Goal: Transaction & Acquisition: Purchase product/service

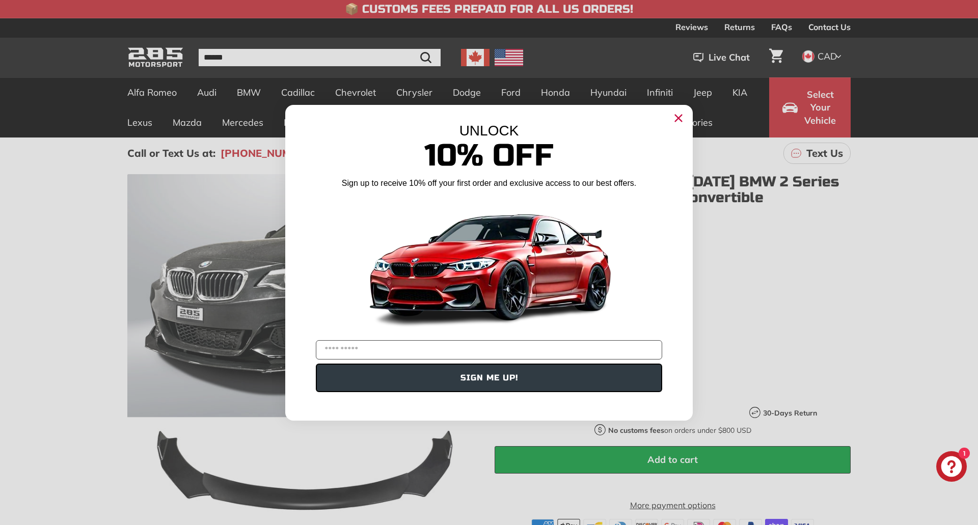
click at [675, 119] on circle "Close dialog" at bounding box center [678, 117] width 15 height 15
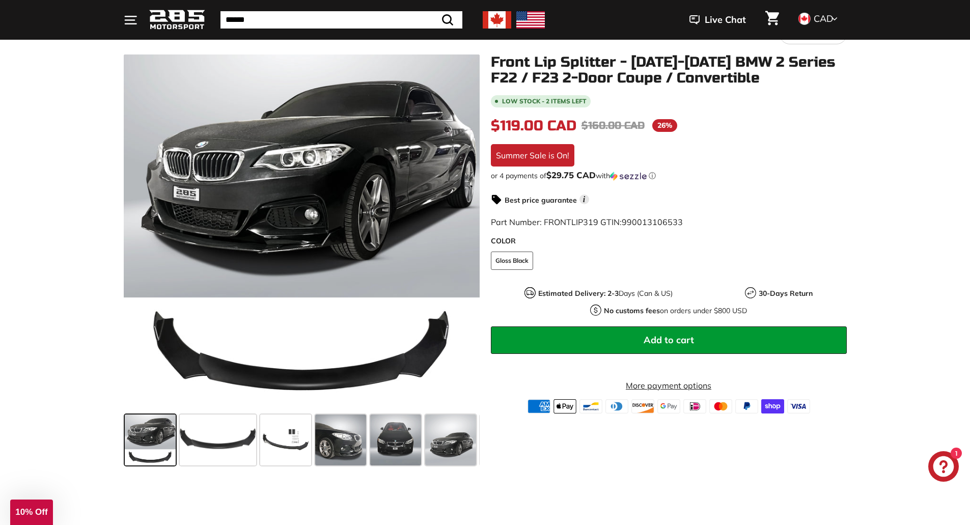
scroll to position [120, 0]
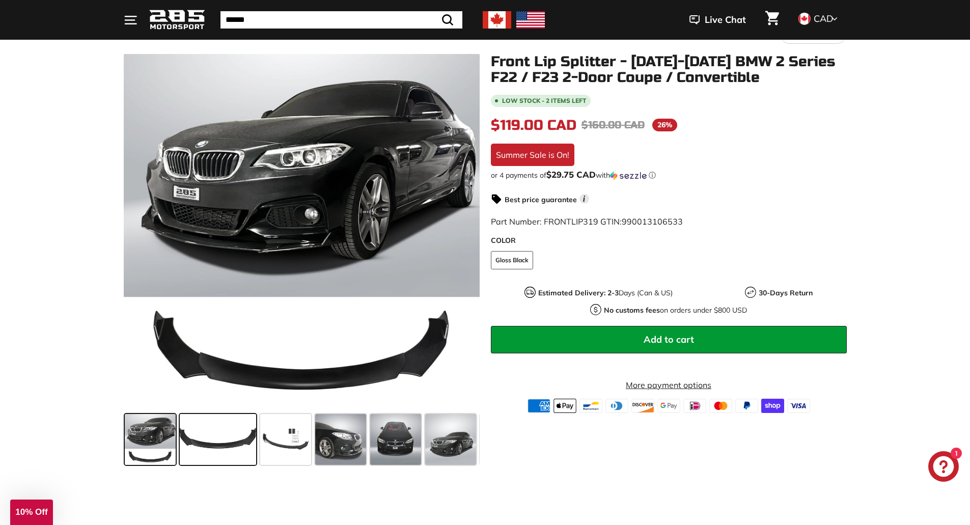
click at [207, 442] on span at bounding box center [218, 439] width 76 height 51
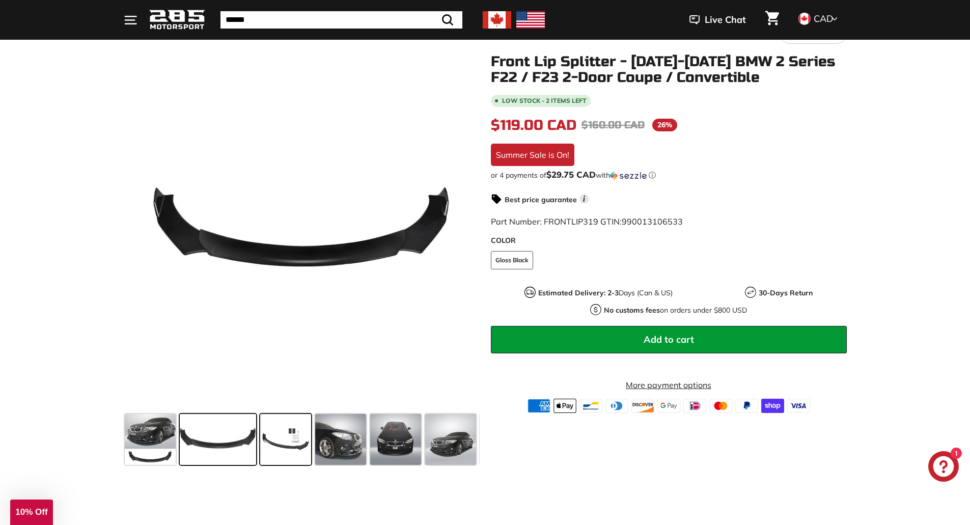
click at [271, 444] on span at bounding box center [285, 439] width 51 height 51
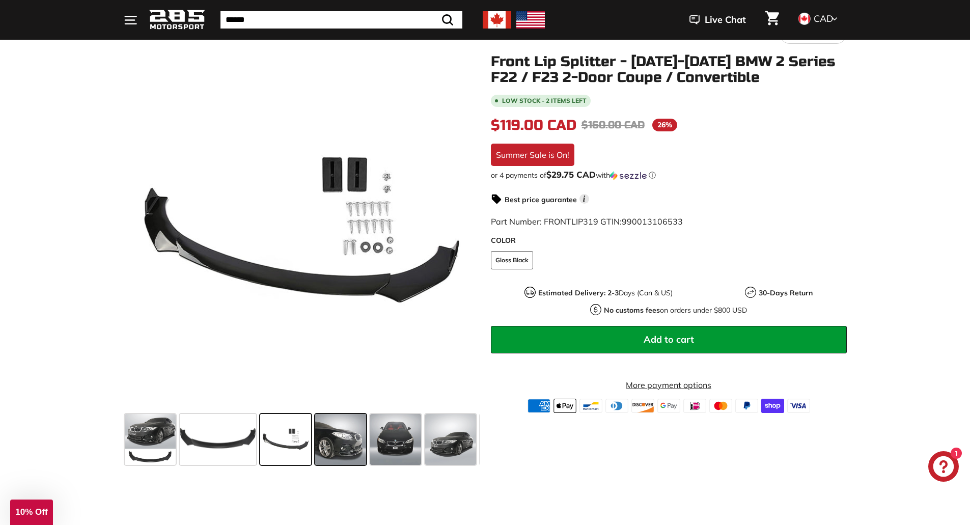
click at [328, 442] on span at bounding box center [340, 439] width 51 height 51
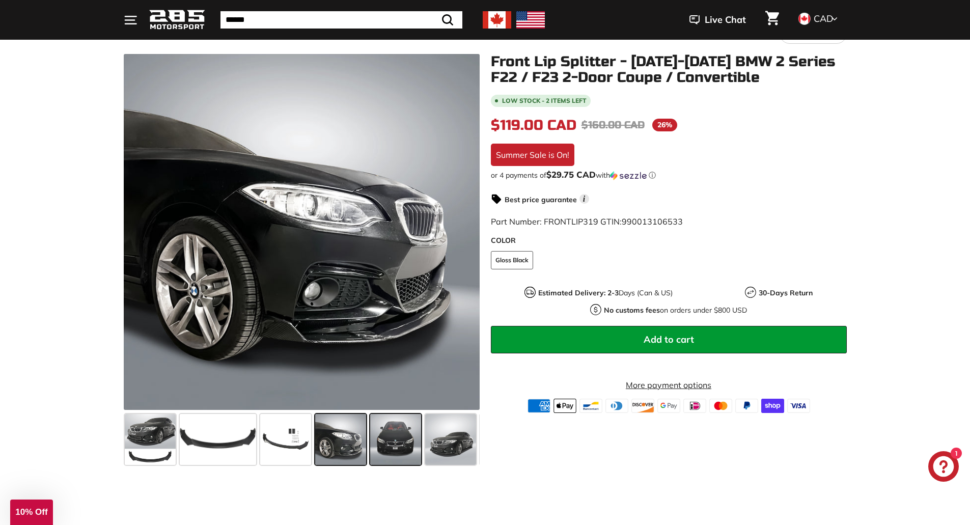
click at [397, 444] on span at bounding box center [395, 439] width 51 height 51
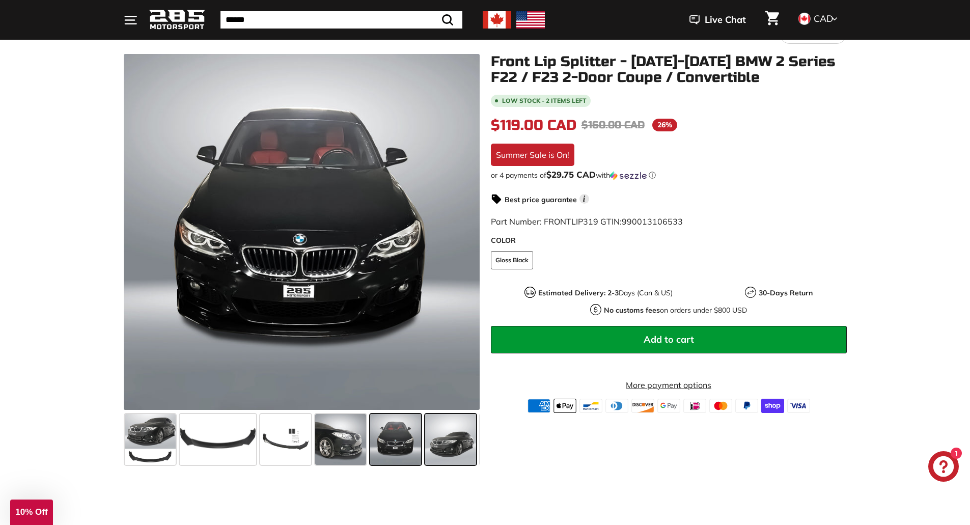
click at [440, 443] on span at bounding box center [450, 439] width 51 height 51
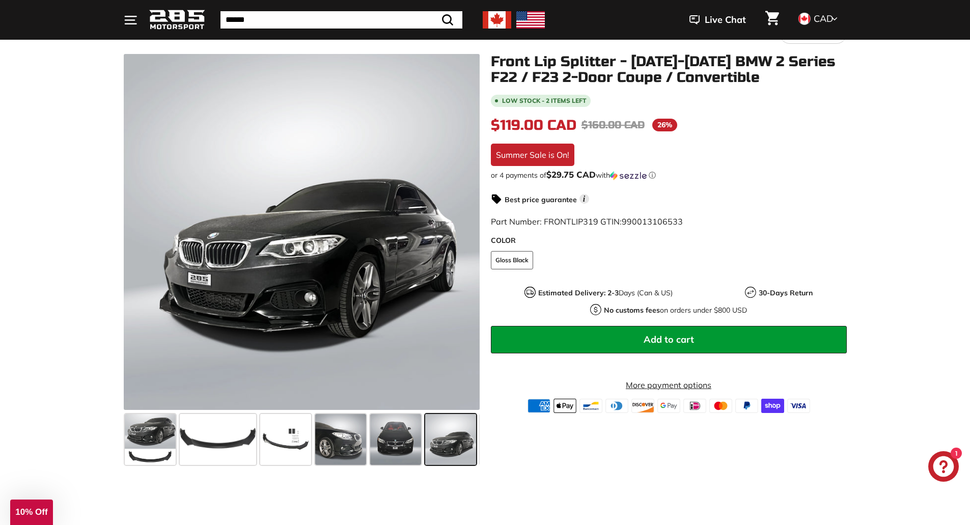
scroll to position [0, 53]
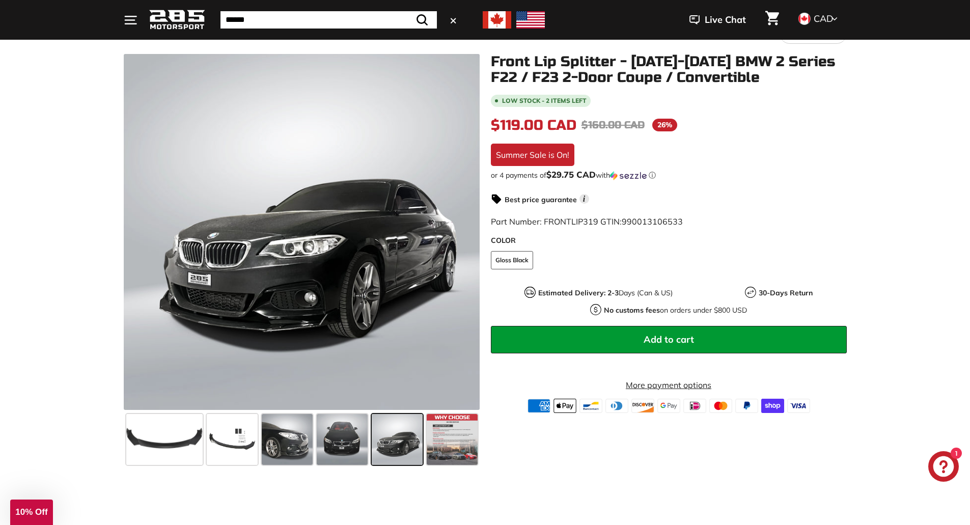
click at [254, 20] on input "Search" at bounding box center [329, 19] width 217 height 17
type input "*******"
click at [408, 11] on button ".cls-1{fill:none;stroke:#000;stroke-miterlimit:10;stroke-width:2px} Search" at bounding box center [423, 19] width 30 height 17
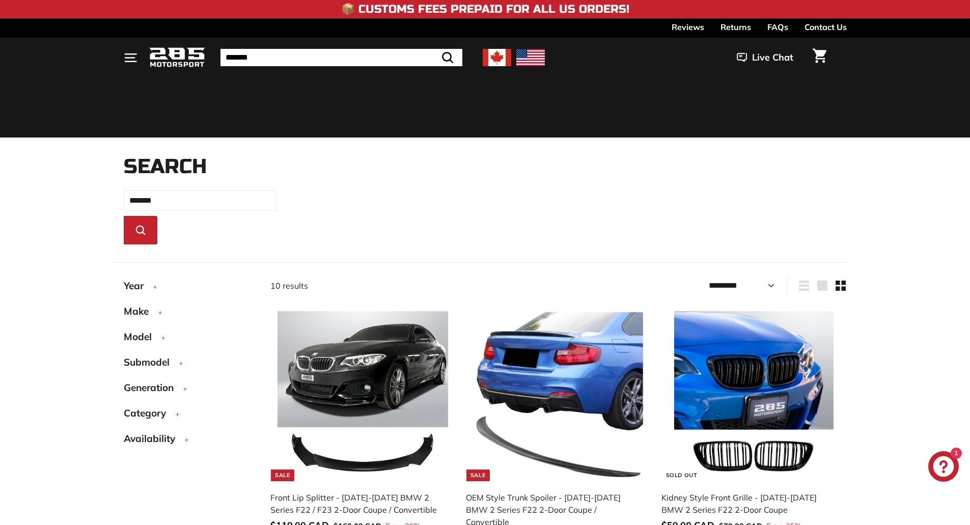
select select "*********"
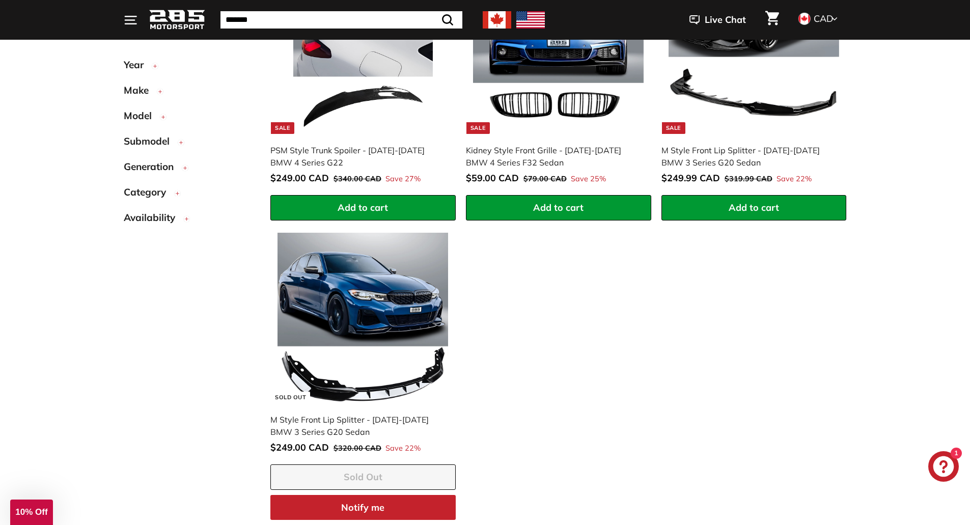
scroll to position [970, 0]
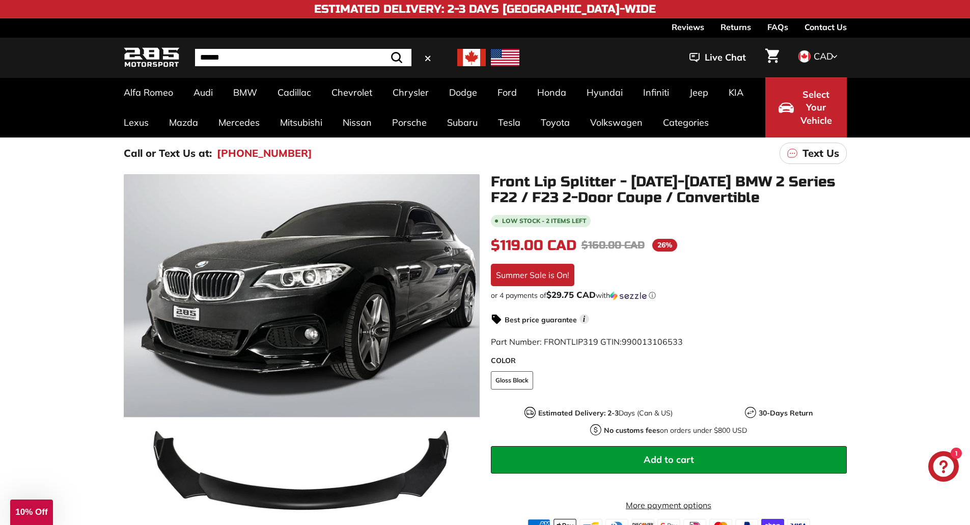
click at [287, 59] on input "Search" at bounding box center [303, 57] width 217 height 17
type input "***"
click at [382, 49] on button ".cls-1{fill:none;stroke:#000;stroke-miterlimit:10;stroke-width:2px} Search" at bounding box center [397, 57] width 30 height 17
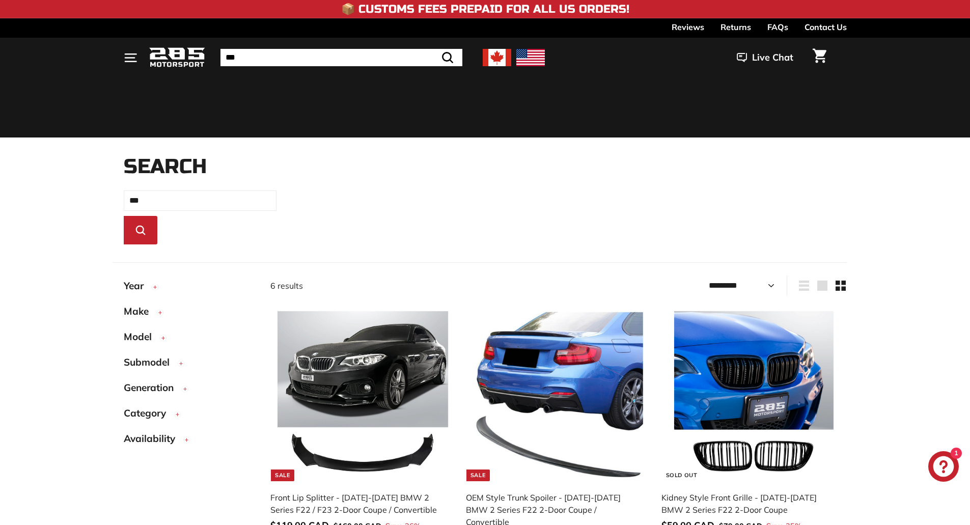
select select "*********"
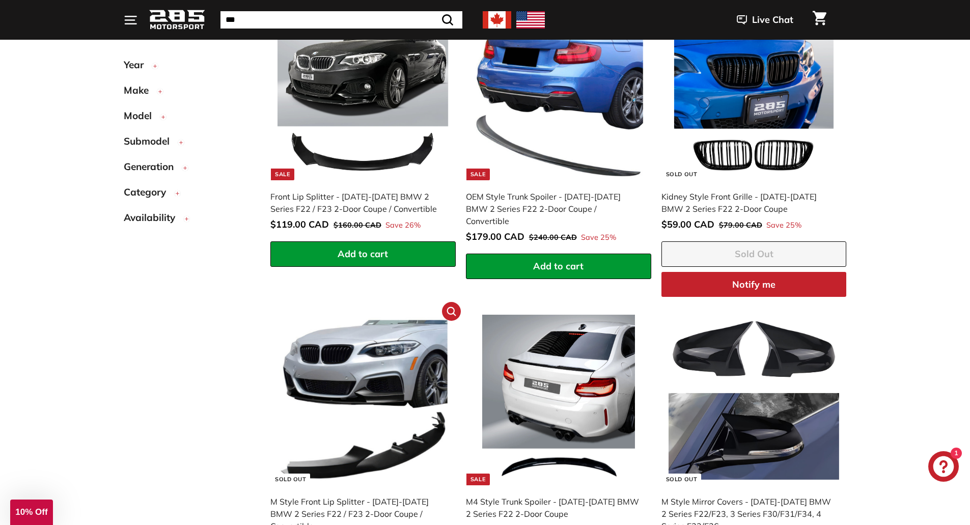
click at [378, 394] on img at bounding box center [363, 400] width 171 height 171
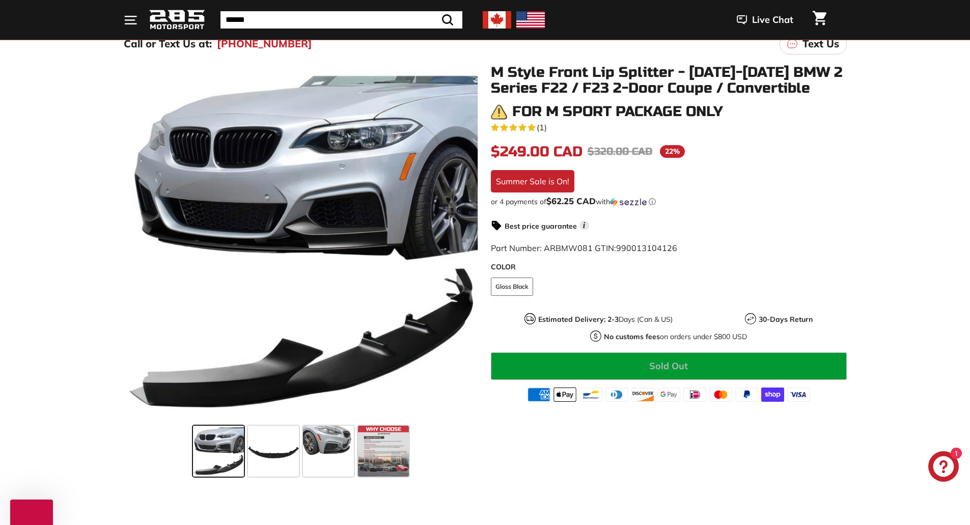
scroll to position [110, 0]
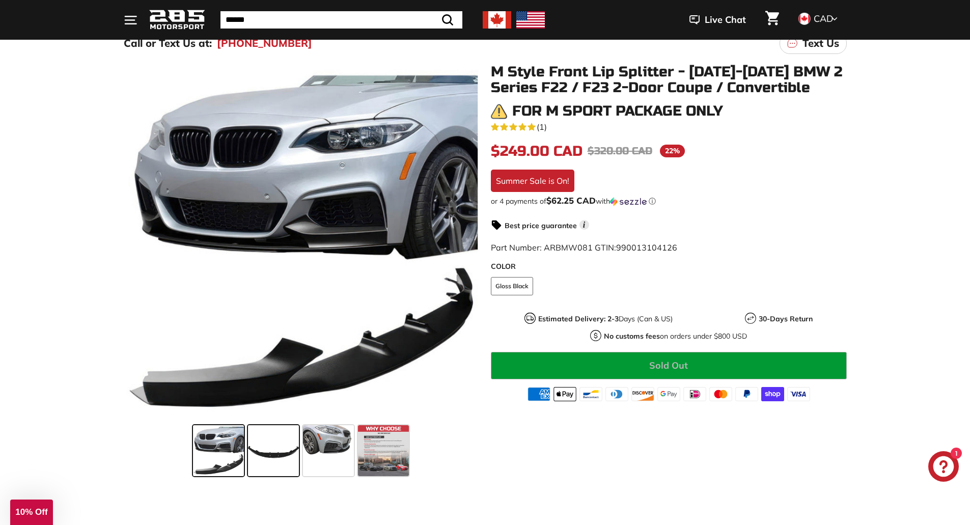
click at [276, 453] on span at bounding box center [273, 450] width 51 height 51
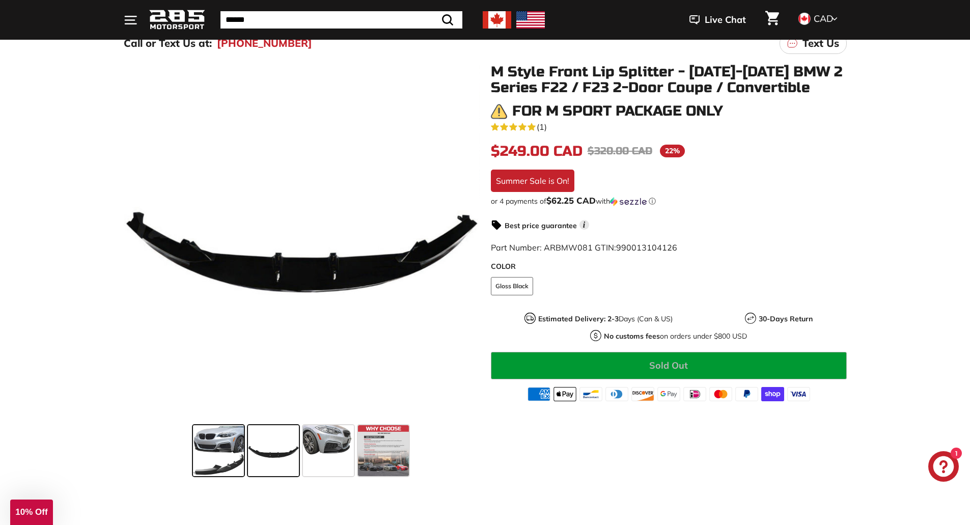
click at [220, 445] on span at bounding box center [218, 450] width 51 height 51
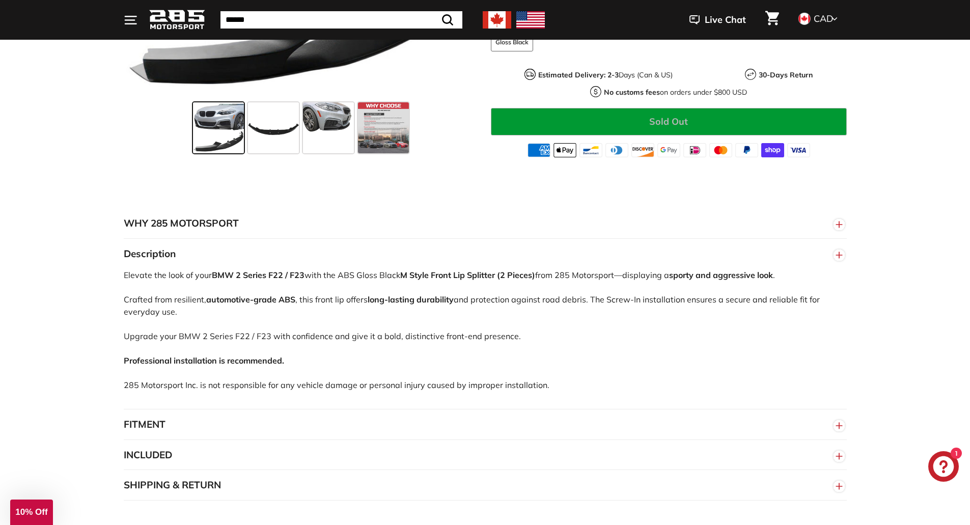
scroll to position [436, 0]
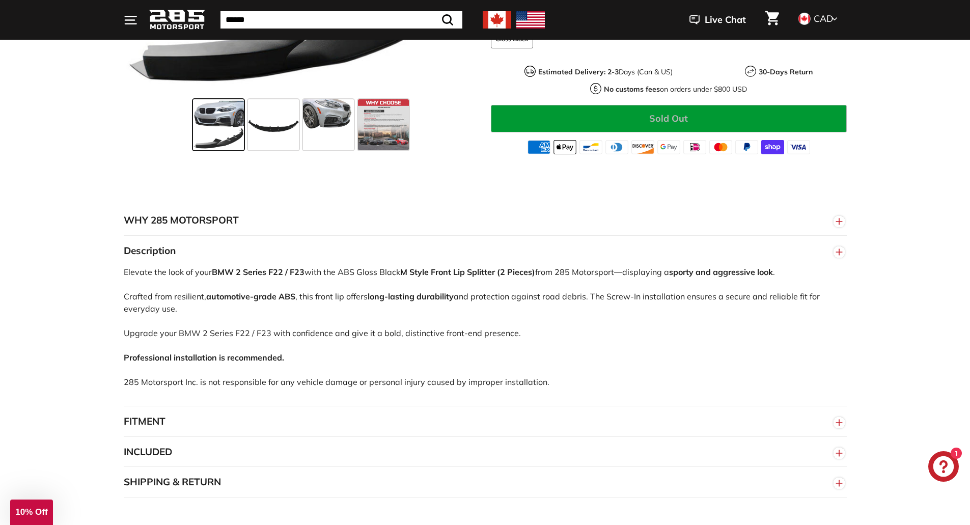
click at [519, 430] on button "FITMENT" at bounding box center [485, 422] width 723 height 31
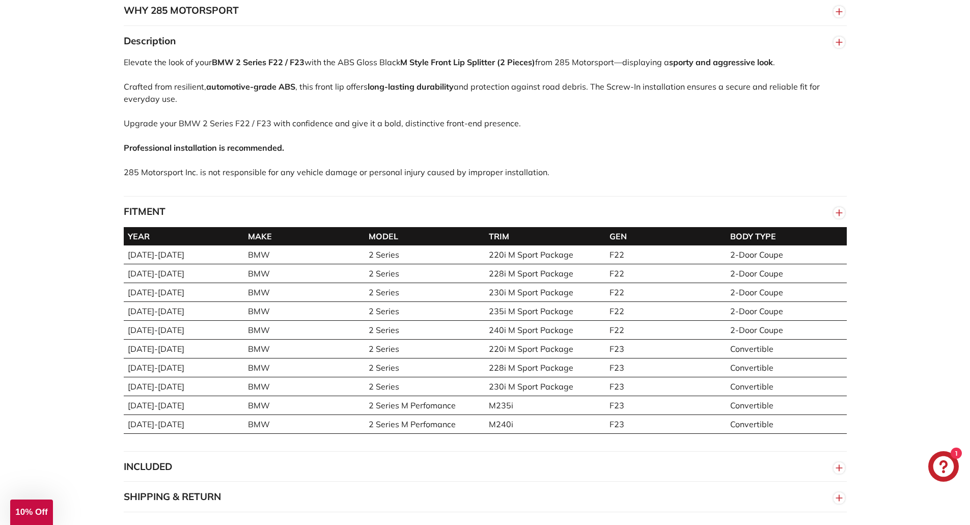
scroll to position [650, 0]
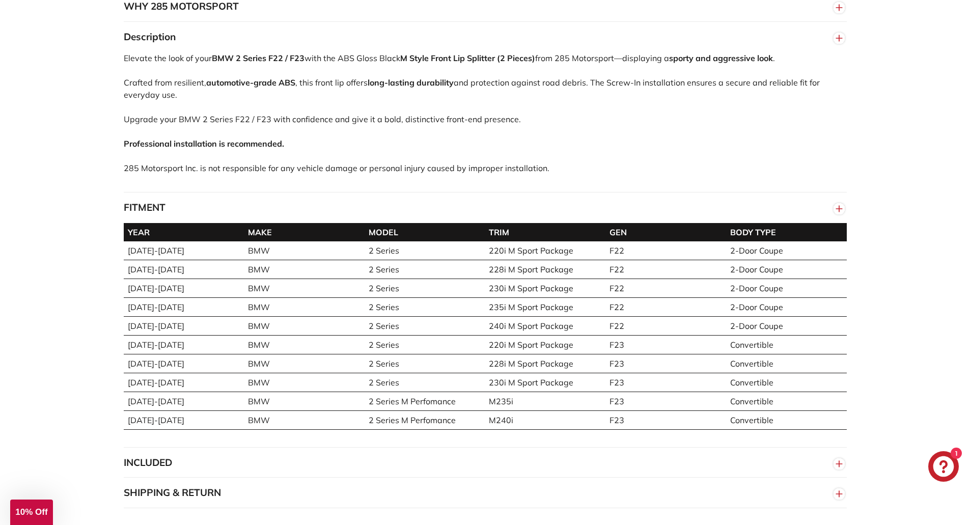
click at [434, 470] on button "INCLUDED" at bounding box center [485, 463] width 723 height 31
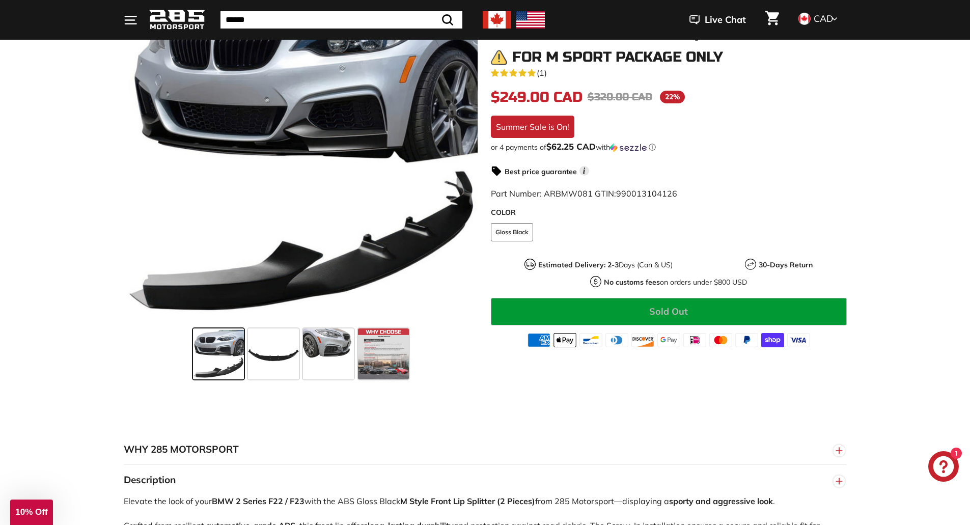
scroll to position [206, 0]
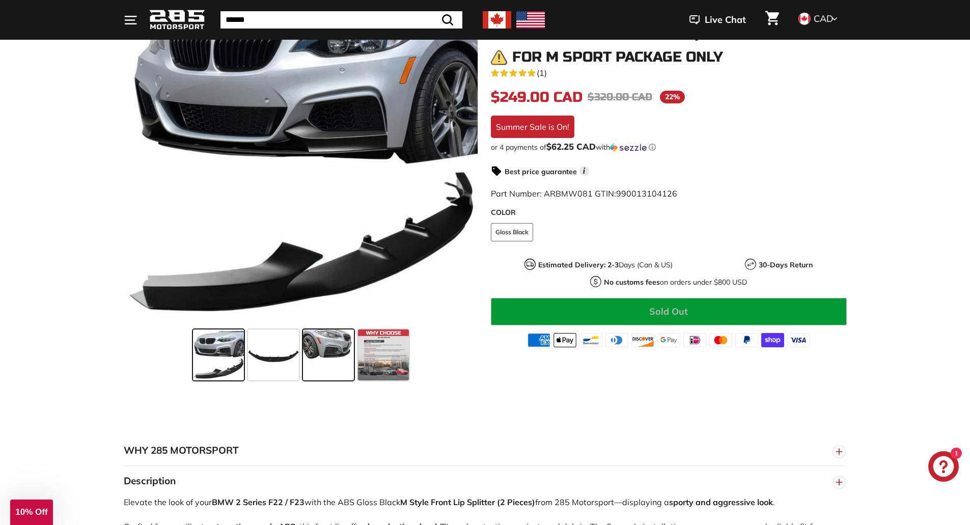
click at [328, 349] on span at bounding box center [328, 355] width 51 height 51
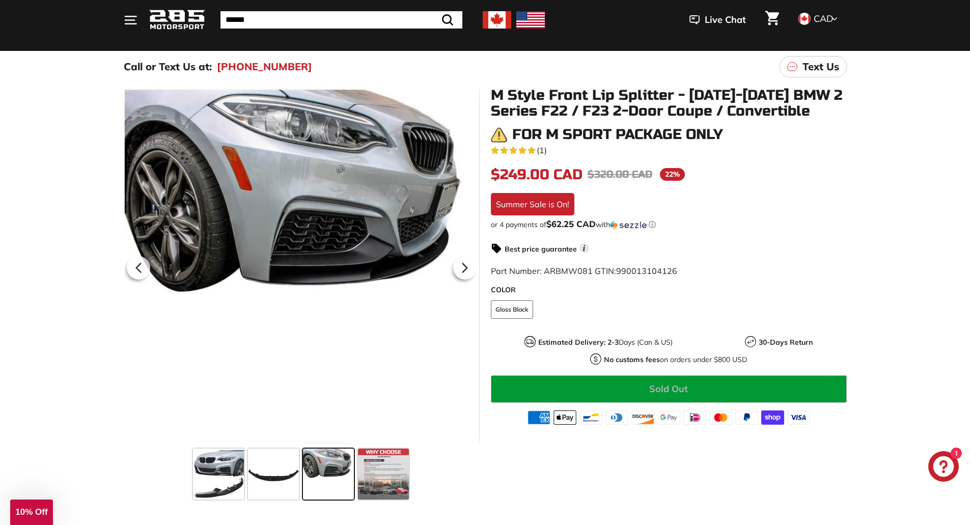
scroll to position [85, 0]
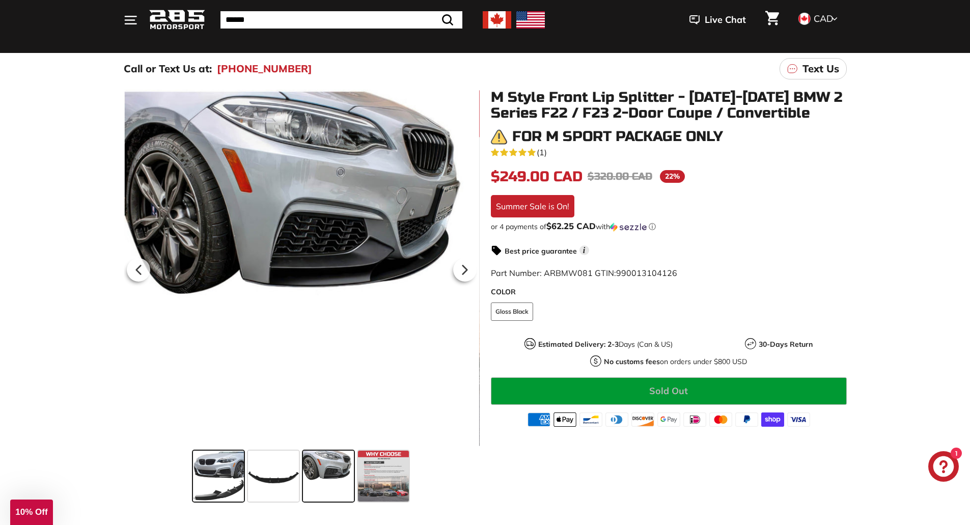
click at [209, 479] on span at bounding box center [218, 476] width 51 height 51
